Goal: Task Accomplishment & Management: Manage account settings

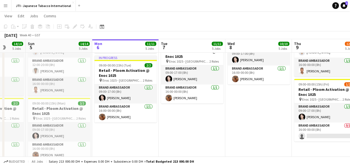
scroll to position [335, 0]
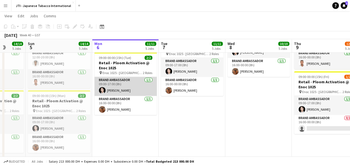
click at [120, 82] on app-card-role "Brand Ambassador 1/1 09:00-17:00 (8h) Aubrey Ellaine Rabino" at bounding box center [125, 86] width 62 height 19
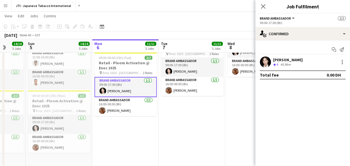
click at [4, 7] on app-icon "Menu" at bounding box center [5, 5] width 4 height 4
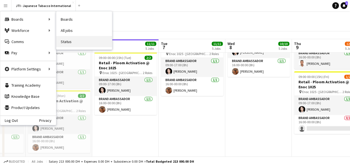
click at [66, 42] on link "Status" at bounding box center [84, 41] width 56 height 11
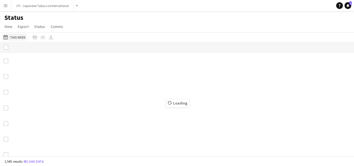
click at [12, 36] on button "This Week This Week" at bounding box center [14, 37] width 25 height 7
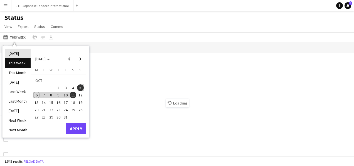
click at [16, 53] on li "[DATE]" at bounding box center [17, 52] width 25 height 9
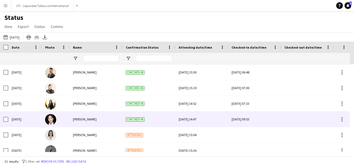
scroll to position [13, 0]
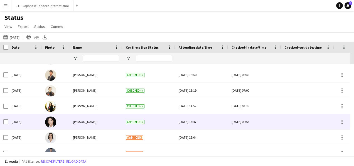
click at [260, 122] on div "[DATE] 09:53" at bounding box center [255, 121] width 46 height 15
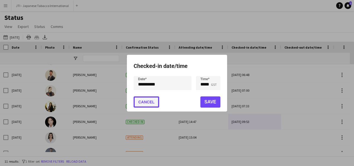
click at [154, 99] on button "Cancel" at bounding box center [147, 101] width 26 height 11
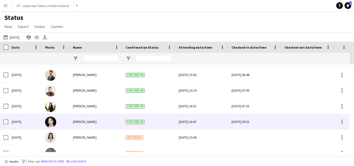
click at [82, 121] on span "[PERSON_NAME]" at bounding box center [85, 121] width 24 height 4
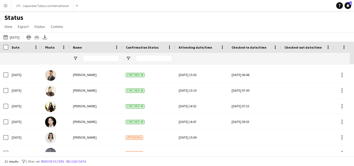
click at [129, 24] on div "Status View Views Default view New view Update view Delete view Edit name Custo…" at bounding box center [177, 22] width 354 height 19
click at [11, 25] on span "View" at bounding box center [8, 26] width 8 height 5
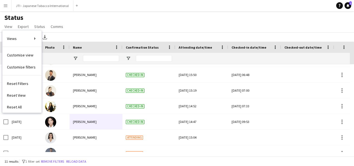
click at [6, 7] on app-icon "Menu" at bounding box center [5, 5] width 4 height 4
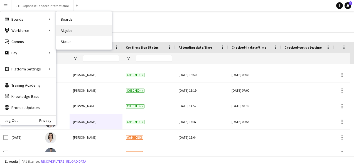
click at [64, 28] on link "All jobs" at bounding box center [84, 30] width 56 height 11
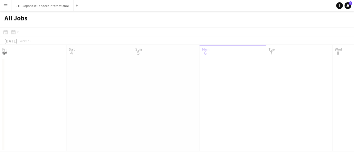
scroll to position [0, 133]
click at [5, 6] on app-icon "Menu" at bounding box center [5, 5] width 4 height 4
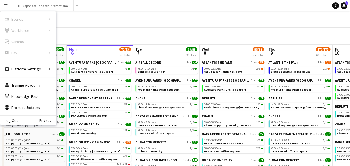
click at [98, 17] on div "All Jobs" at bounding box center [175, 19] width 350 height 16
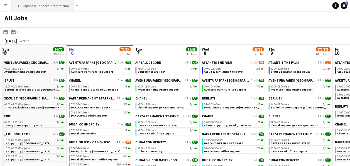
click at [40, 6] on button "JTI - Japanese Tabacco International Close" at bounding box center [42, 5] width 62 height 11
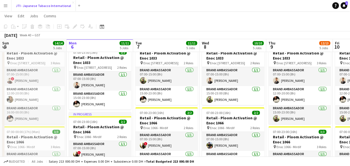
scroll to position [47, 0]
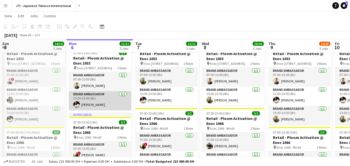
click at [98, 99] on app-card-role "Brand Ambassador 1/1 15:00-23:00 (8h) Francis Mbebele" at bounding box center [100, 100] width 62 height 19
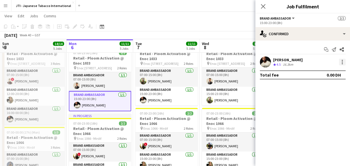
click at [344, 60] on div at bounding box center [342, 62] width 7 height 7
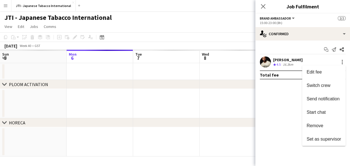
scroll to position [0, 0]
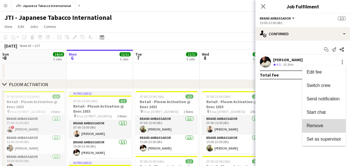
click at [327, 127] on span "Remove" at bounding box center [324, 125] width 35 height 5
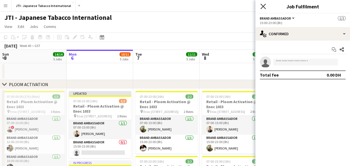
click at [264, 7] on icon at bounding box center [263, 6] width 5 height 5
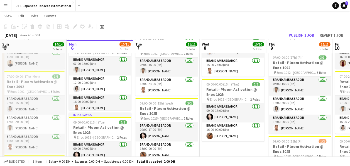
scroll to position [271, 0]
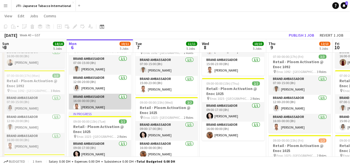
click at [108, 100] on app-card-role "Brand Ambassador 1/1 16:00-00:00 (8h) Jaafar Saad" at bounding box center [100, 102] width 62 height 19
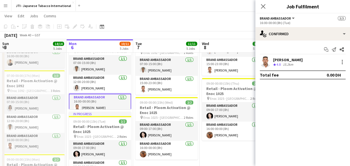
drag, startPoint x: 340, startPoint y: 60, endPoint x: 343, endPoint y: 99, distance: 39.4
click at [343, 99] on mat-expansion-panel "check Confirmed Start chat Send notification Share Jaafar Saad Crew rating 4.8 …" at bounding box center [303, 102] width 95 height 125
click at [341, 65] on div at bounding box center [342, 62] width 7 height 7
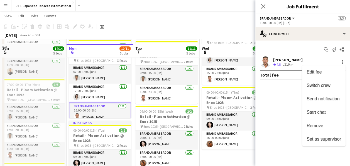
scroll to position [267, 0]
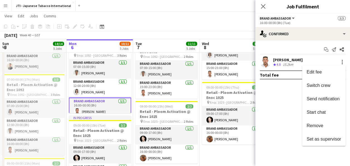
click at [215, 4] on div at bounding box center [175, 83] width 350 height 166
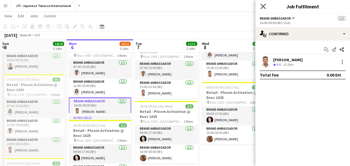
click at [261, 6] on icon "Close pop-in" at bounding box center [263, 6] width 5 height 5
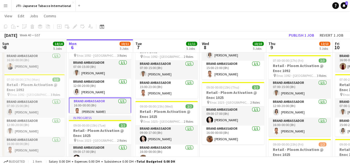
scroll to position [4, 0]
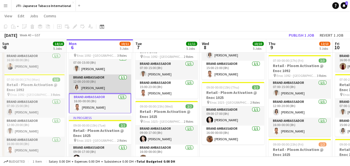
click at [101, 88] on app-card-role "Brand Ambassador 1/1 12:00-20:00 (8h) Nagham Jaber" at bounding box center [100, 83] width 62 height 19
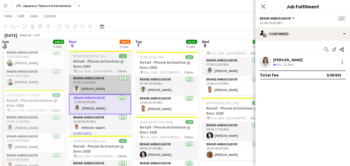
scroll to position [249, 0]
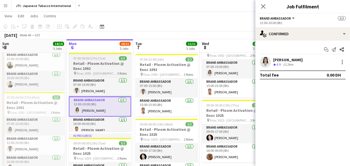
click at [93, 65] on h3 "Retail - Ploom Activation @ Enoc 1092" at bounding box center [100, 66] width 62 height 10
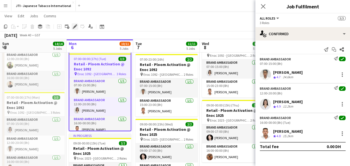
click at [74, 26] on icon "Edit" at bounding box center [75, 26] width 4 height 4
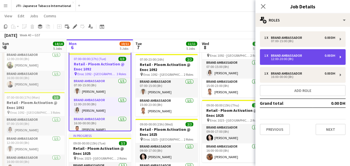
click at [286, 59] on div "12:00-20:00 (8h)" at bounding box center [299, 58] width 71 height 3
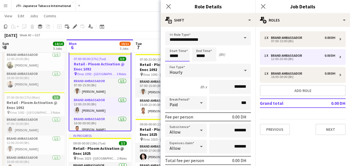
click at [174, 53] on input "*****" at bounding box center [177, 54] width 25 height 14
click at [173, 64] on div at bounding box center [171, 64] width 11 height 6
click at [171, 44] on div at bounding box center [171, 45] width 11 height 6
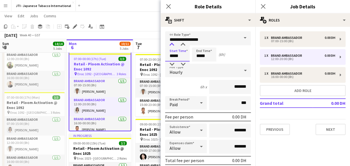
type input "*****"
click at [171, 44] on div at bounding box center [171, 45] width 11 height 6
click at [197, 56] on input "*****" at bounding box center [204, 54] width 25 height 14
click at [198, 44] on div at bounding box center [198, 45] width 11 height 6
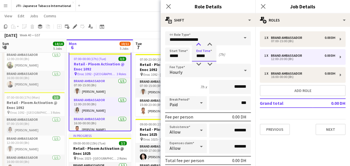
type input "*****"
click at [198, 44] on div at bounding box center [198, 45] width 11 height 6
click at [263, 7] on icon at bounding box center [263, 6] width 5 height 5
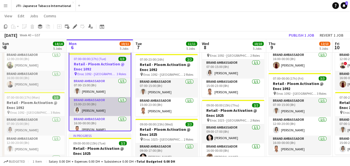
click at [104, 109] on app-card-role "Brand Ambassador 1/1 15:00-23:00 (8h) Nagham Jaber" at bounding box center [99, 106] width 61 height 19
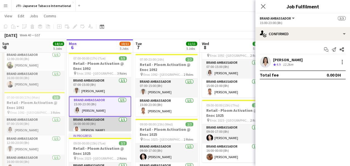
click at [97, 121] on app-card-role "Brand Ambassador 1/1 16:00-00:00 (8h) Jaafar Saad" at bounding box center [100, 125] width 62 height 19
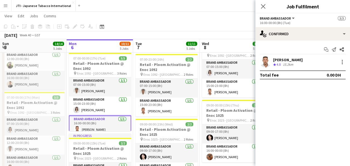
click at [259, 6] on div "Close pop-in" at bounding box center [264, 6] width 16 height 13
click at [263, 6] on icon "Close pop-in" at bounding box center [263, 6] width 5 height 5
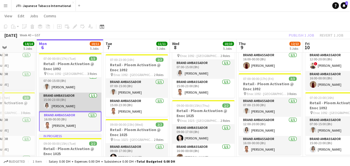
scroll to position [0, 174]
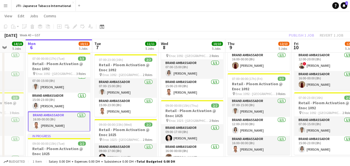
click at [304, 160] on div "Budgeted 1 item Salary 0.00 DH + Expenses 0.00 DH + Subsistence 0.00 DH = Total…" at bounding box center [175, 160] width 350 height 9
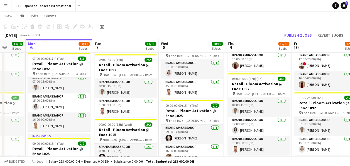
scroll to position [3, 0]
click at [334, 34] on button "Revert 2 jobs" at bounding box center [330, 34] width 30 height 7
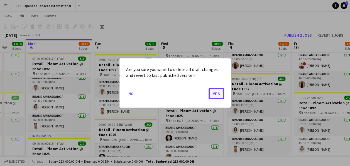
click at [215, 96] on button "Yes" at bounding box center [217, 93] width 16 height 11
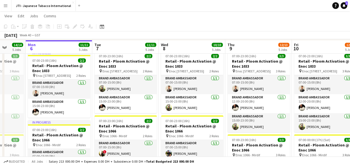
scroll to position [40, 0]
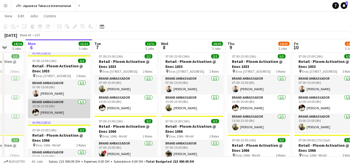
click at [62, 106] on app-card-role "Brand Ambassador 1/1 15:00-23:00 (8h) Francis Mbebele" at bounding box center [59, 108] width 62 height 19
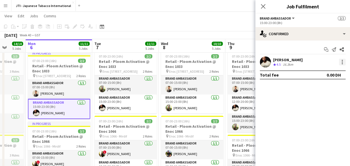
click at [344, 60] on div at bounding box center [342, 62] width 7 height 7
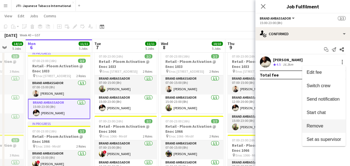
click at [329, 125] on span "Remove" at bounding box center [324, 125] width 35 height 5
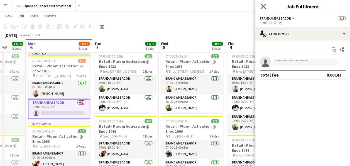
click at [263, 5] on icon "Close pop-in" at bounding box center [263, 6] width 5 height 5
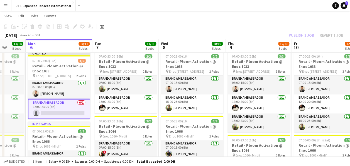
click at [252, 33] on div "October 2025 Week 40 • GST Publish 1 job Revert 1 job" at bounding box center [175, 35] width 350 height 8
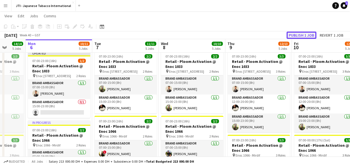
click at [299, 35] on button "Publish 1 job" at bounding box center [302, 34] width 30 height 7
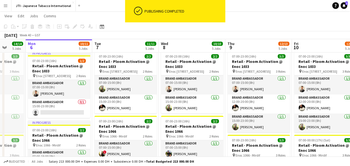
click at [137, 27] on app-toolbar "Copy Paste Paste Ctrl+V Paste with crew Ctrl+Shift+V Paste linked Job Delete Gr…" at bounding box center [175, 26] width 350 height 9
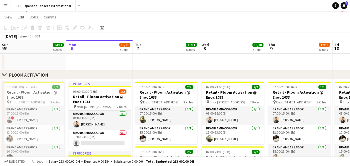
scroll to position [0, 0]
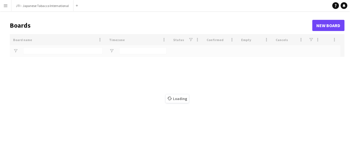
type input "***"
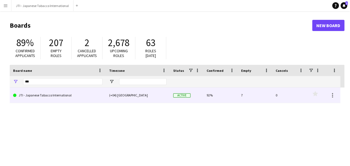
click at [52, 95] on link "JTI - Japanese Tabacco International" at bounding box center [57, 95] width 89 height 16
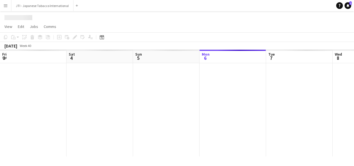
scroll to position [0, 133]
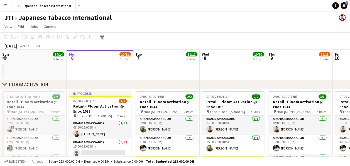
click at [6, 5] on app-icon "Menu" at bounding box center [5, 5] width 4 height 4
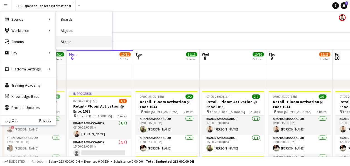
click at [71, 43] on link "Status" at bounding box center [84, 41] width 56 height 11
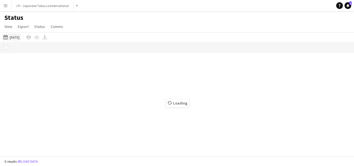
click at [10, 35] on button "[DATE] to [DATE] [DATE]" at bounding box center [11, 37] width 18 height 7
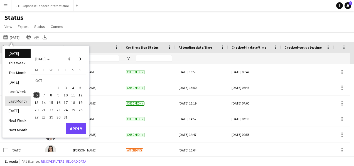
click at [19, 101] on li "Last Month" at bounding box center [17, 100] width 25 height 9
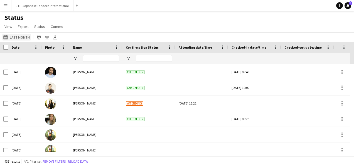
click at [5, 39] on app-icon "[DATE] to [DATE]" at bounding box center [6, 37] width 6 height 4
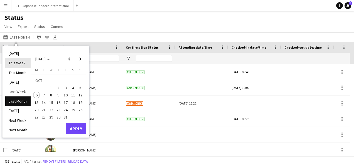
click at [23, 61] on li "This Week" at bounding box center [17, 62] width 25 height 9
